Goal: Use online tool/utility: Use online tool/utility

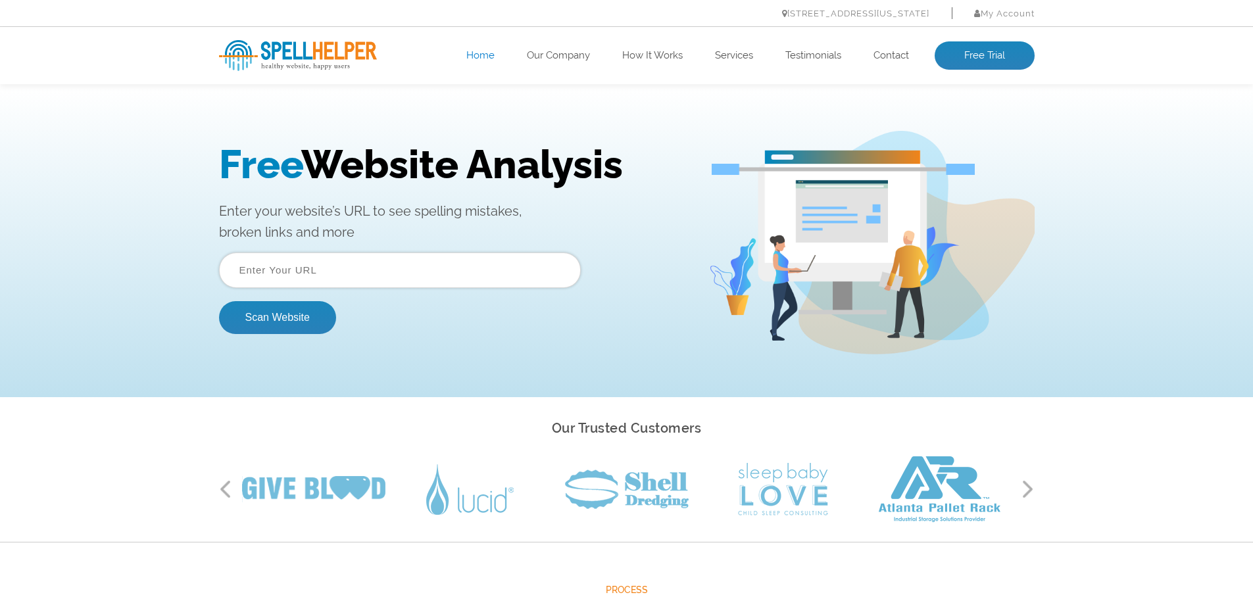
click at [256, 271] on input "text" at bounding box center [400, 271] width 362 height 36
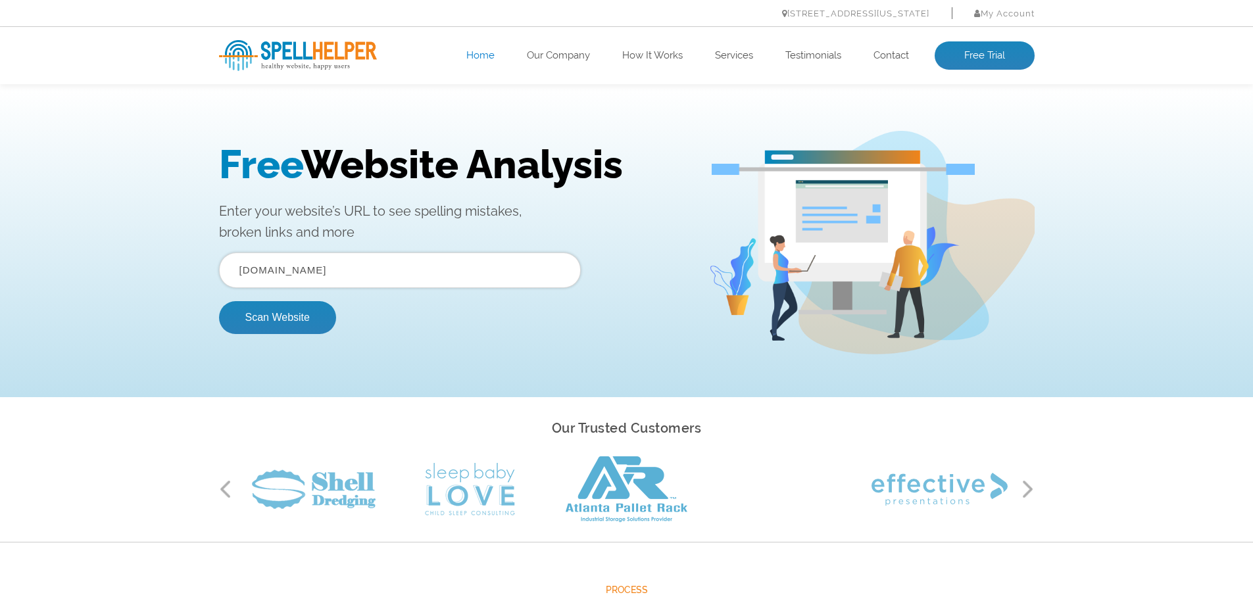
type input "[DOMAIN_NAME]"
click at [219, 301] on button "Scan Website" at bounding box center [277, 317] width 117 height 33
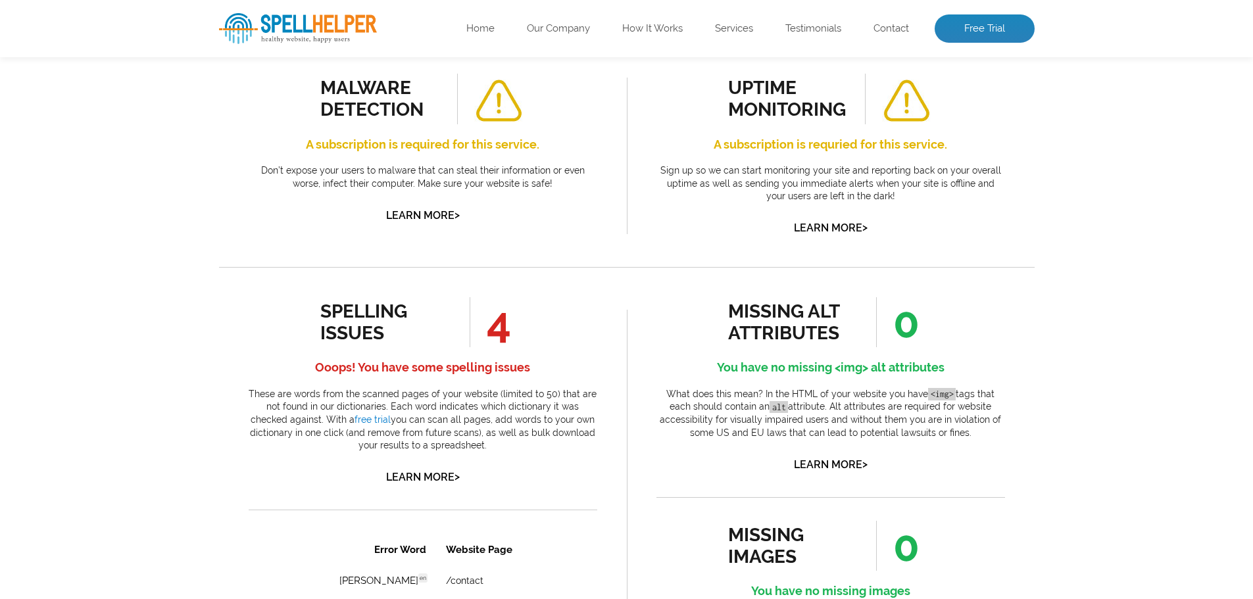
scroll to position [526, 0]
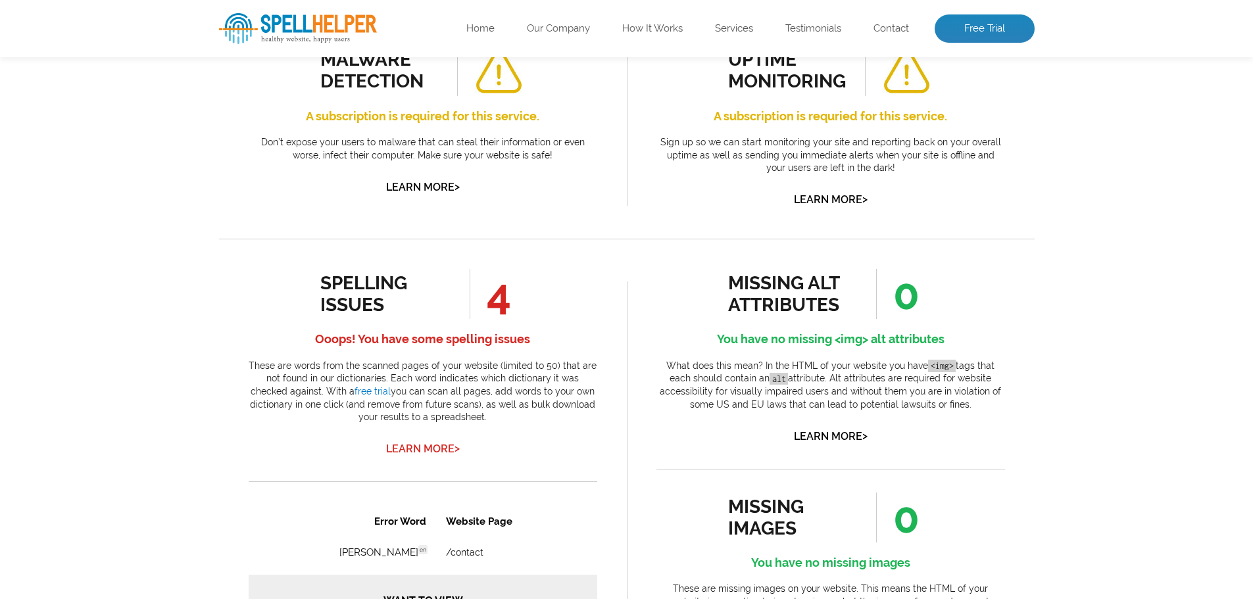
click at [415, 444] on link "Learn More >" at bounding box center [423, 449] width 74 height 12
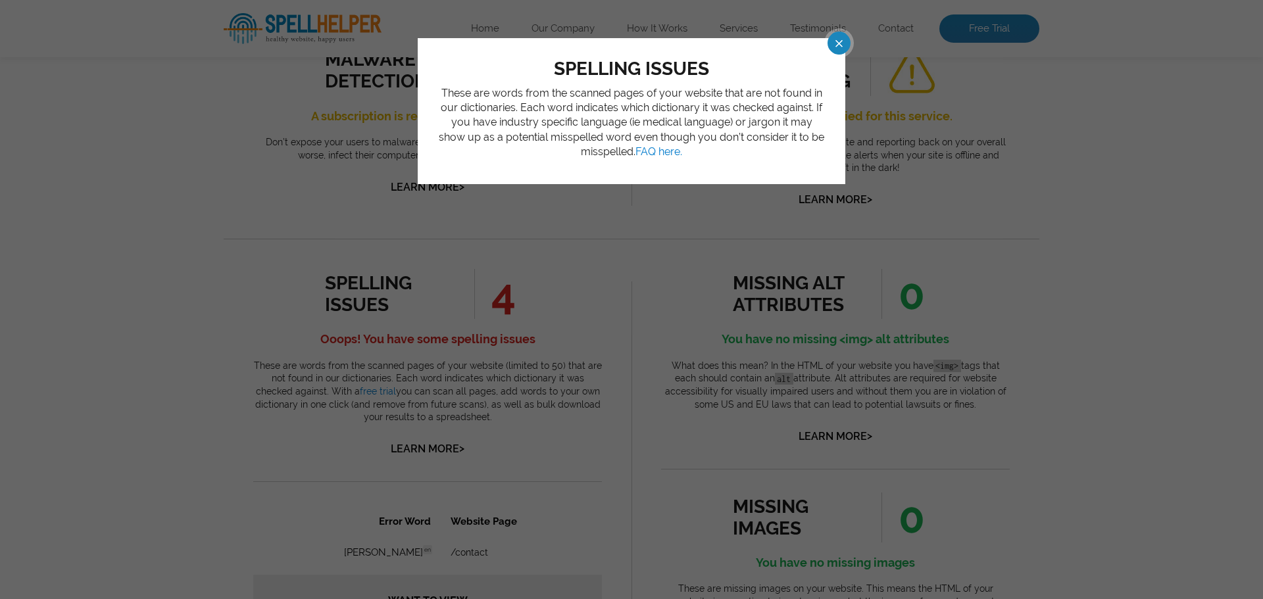
click at [838, 41] on span at bounding box center [826, 43] width 23 height 23
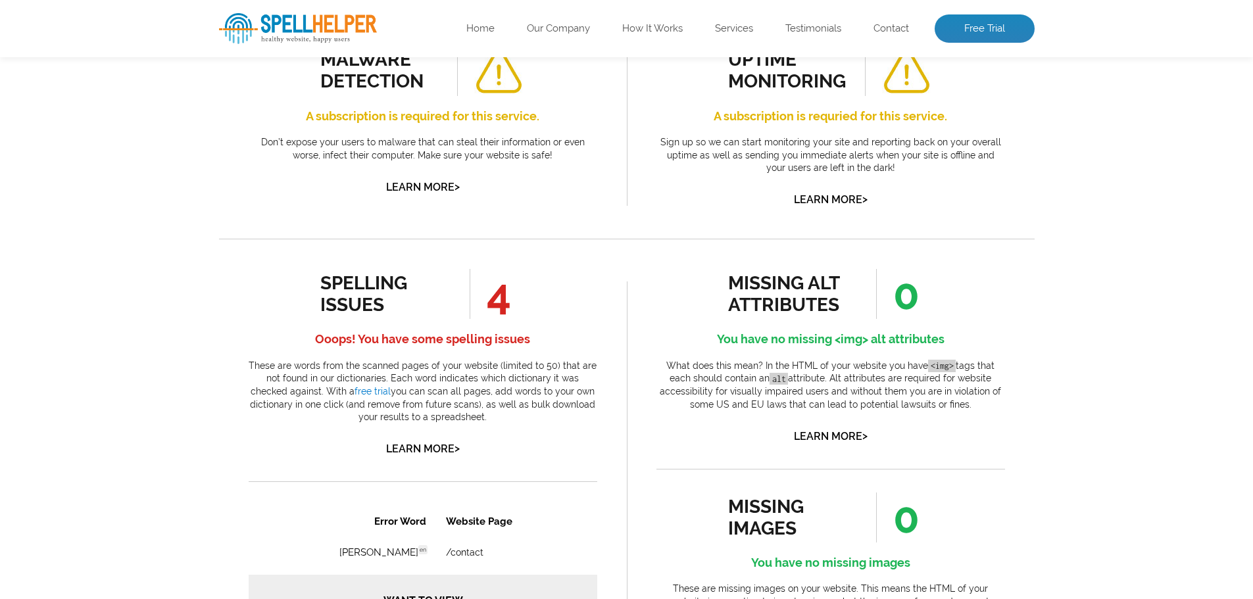
click at [510, 341] on h4 "Ooops! You have some spelling issues" at bounding box center [423, 339] width 349 height 21
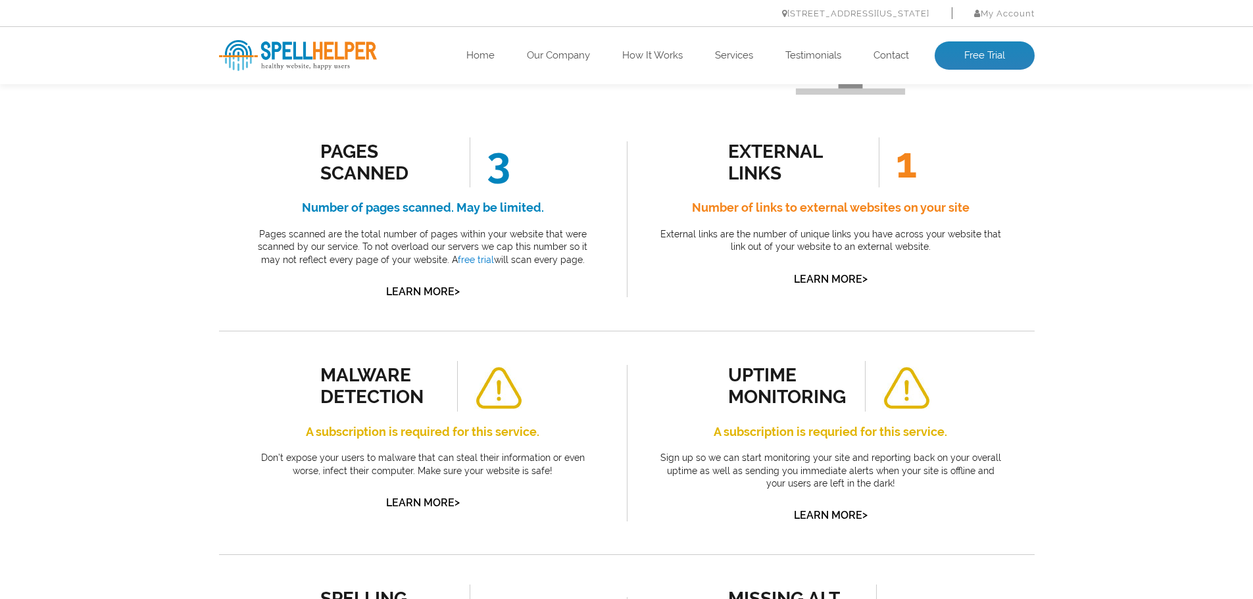
scroll to position [0, 0]
